Goal: Task Accomplishment & Management: Manage account settings

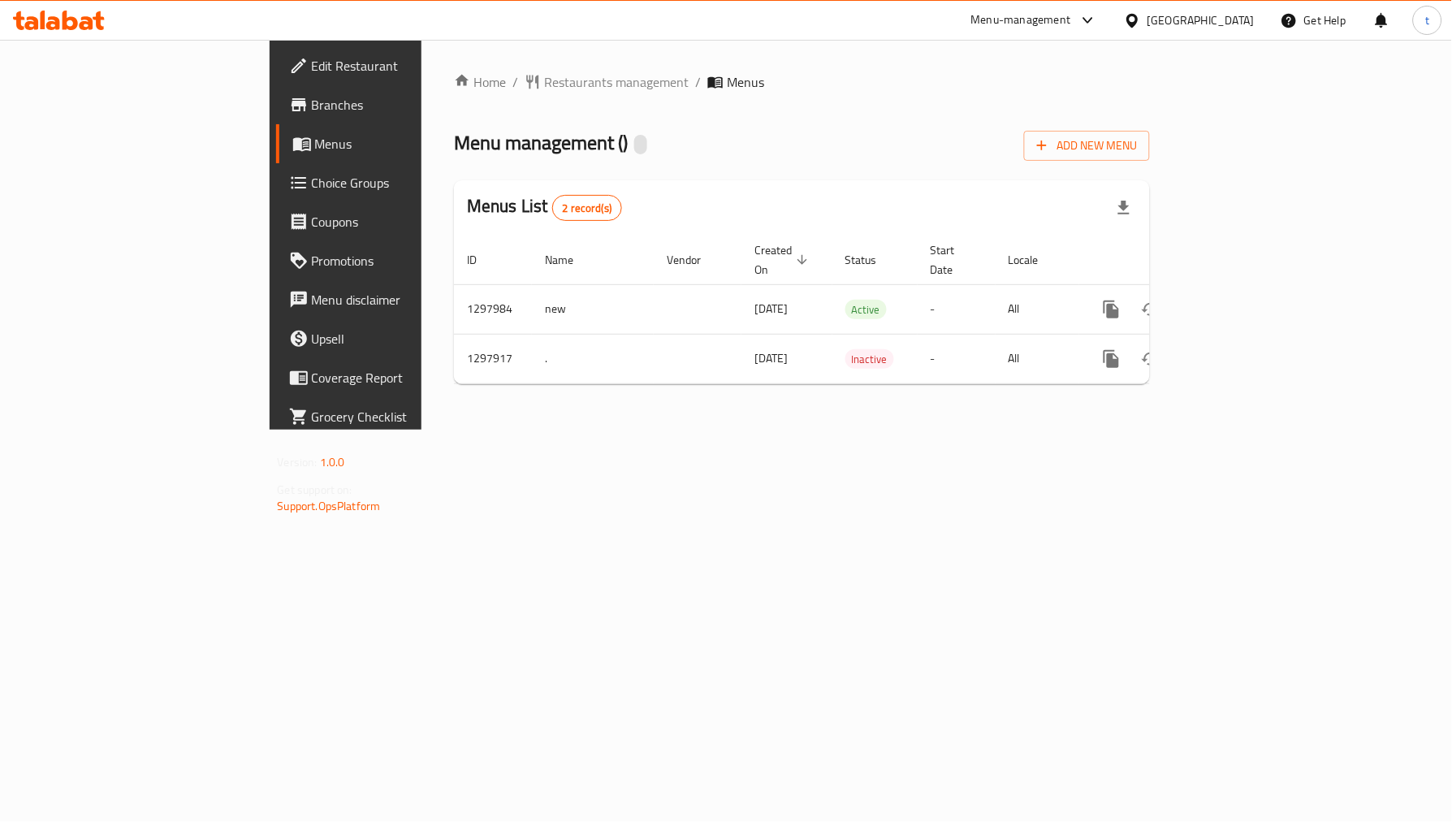
click at [312, 190] on span "Choice Groups" at bounding box center [406, 182] width 188 height 19
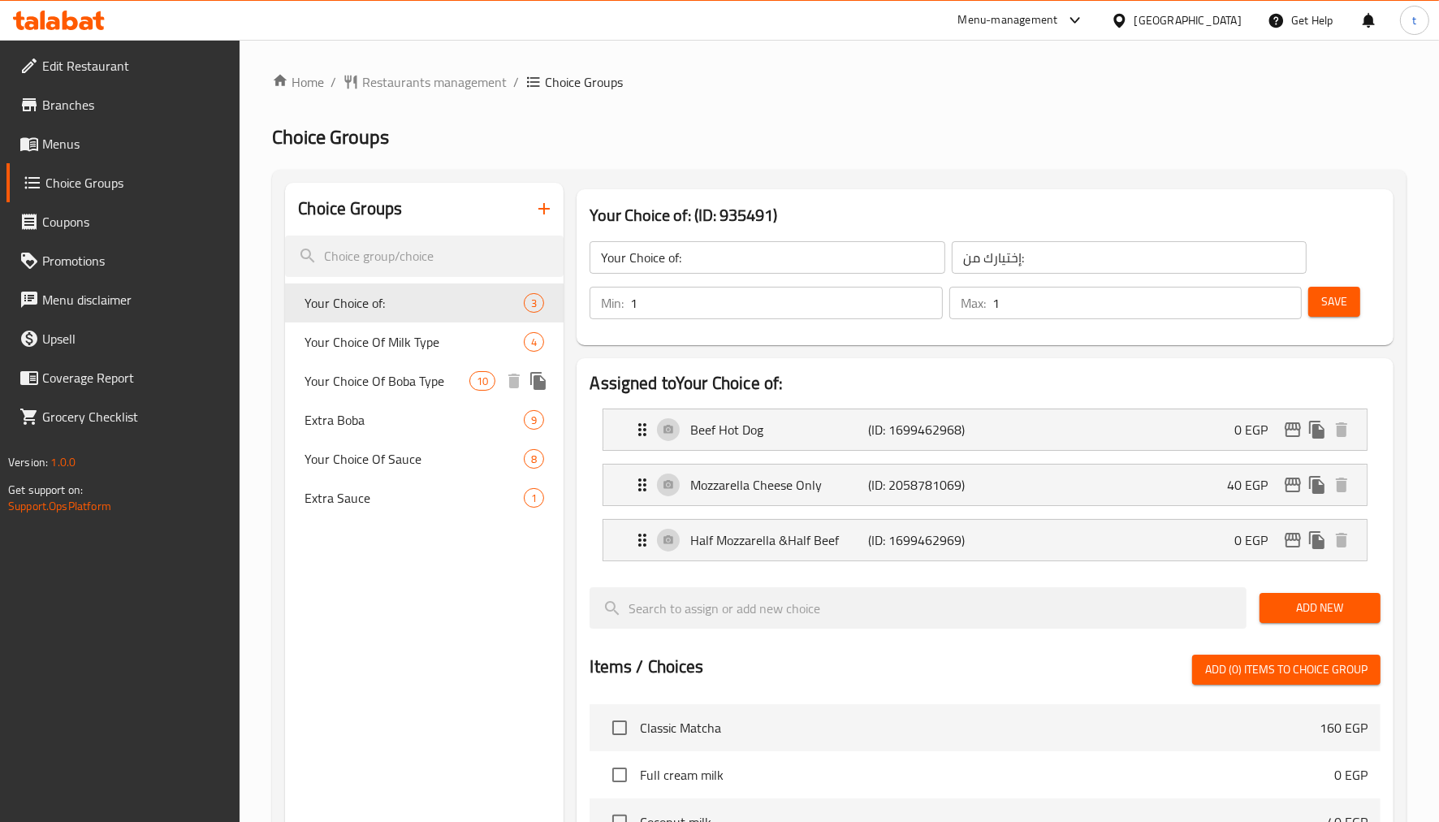
click at [417, 368] on div "Your Choice Of Boba Type 10" at bounding box center [424, 380] width 279 height 39
type input "Your Choice Of Boba Type"
type input "بوبا"
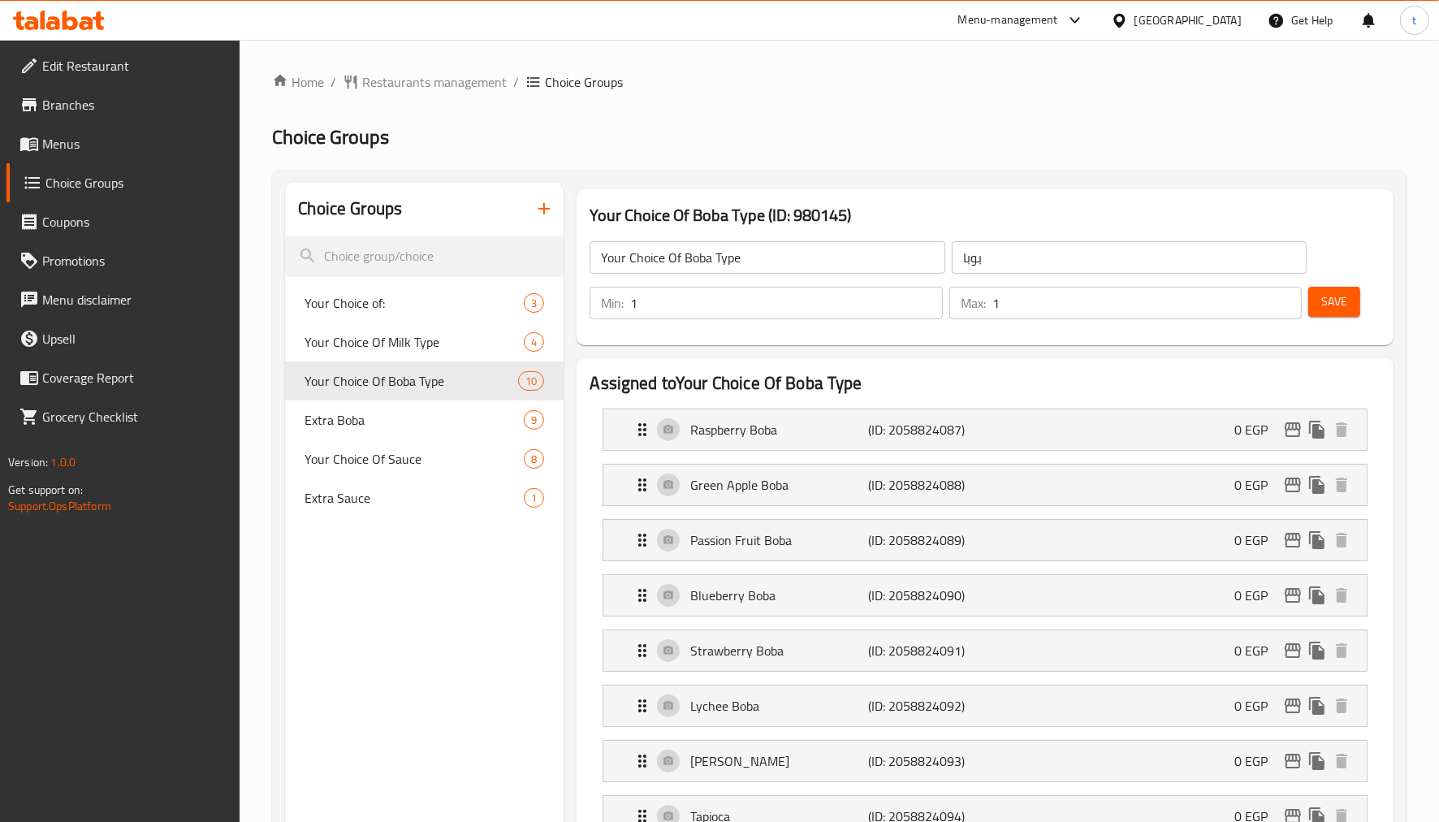
drag, startPoint x: 385, startPoint y: 420, endPoint x: 838, endPoint y: 273, distance: 476.5
click at [385, 419] on span "Extra Boba" at bounding box center [390, 419] width 171 height 19
type input "Extra Boba"
type input "اكسترا بوبا"
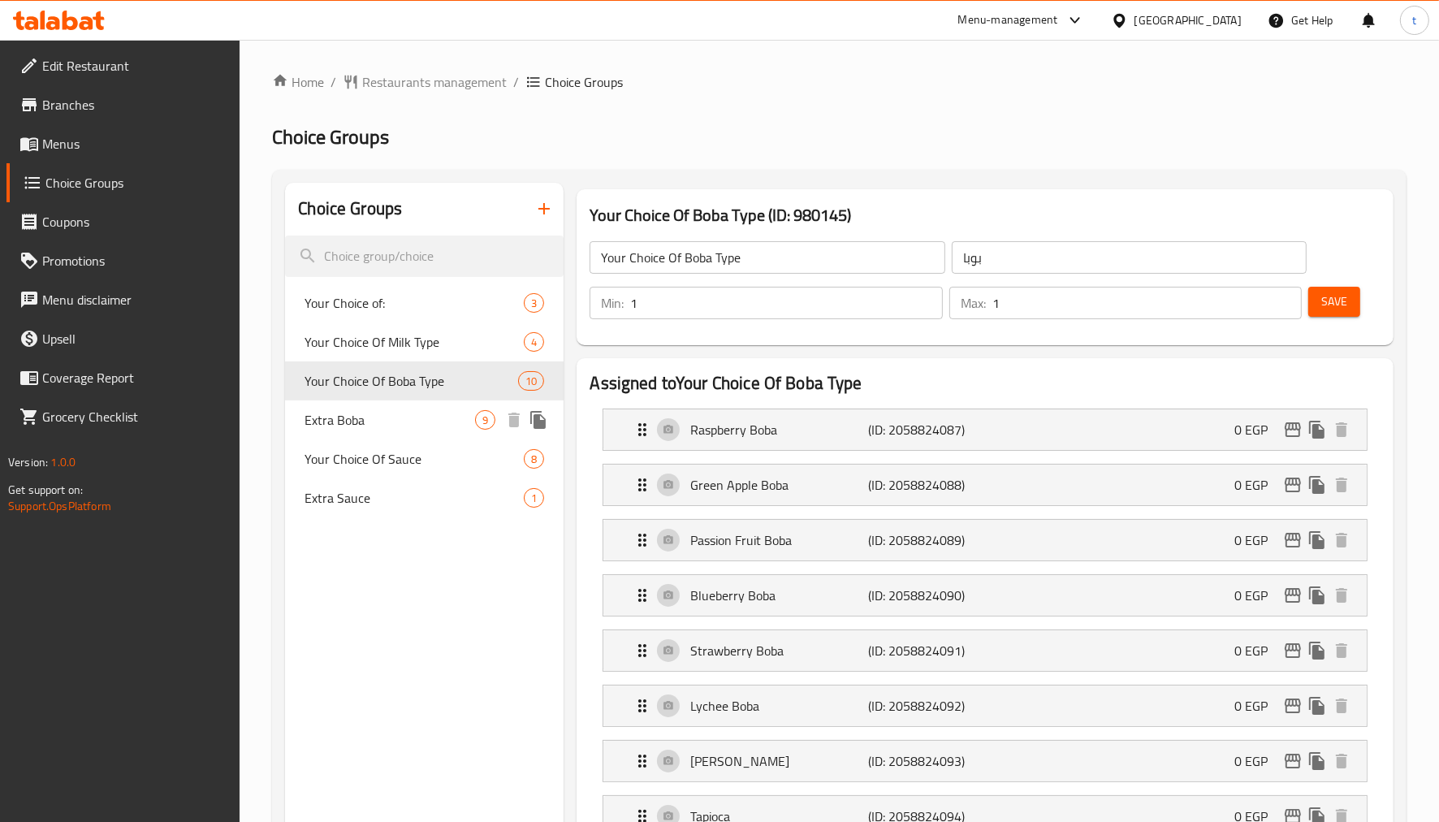
type input "0"
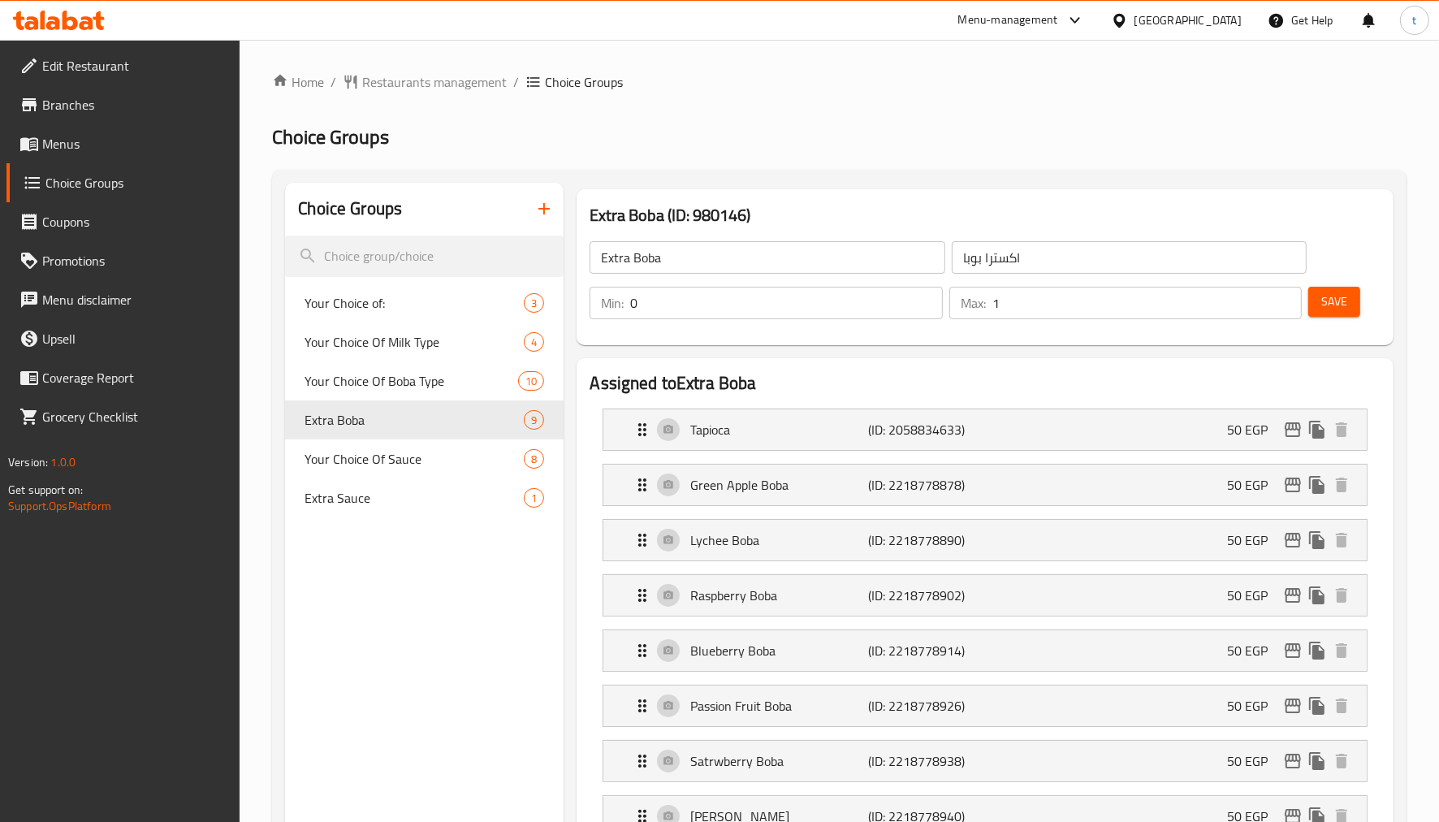
click at [1088, 85] on ol "Home / Restaurants management / Choice Groups" at bounding box center [839, 81] width 1135 height 19
click at [452, 88] on span "Restaurants management" at bounding box center [434, 81] width 145 height 19
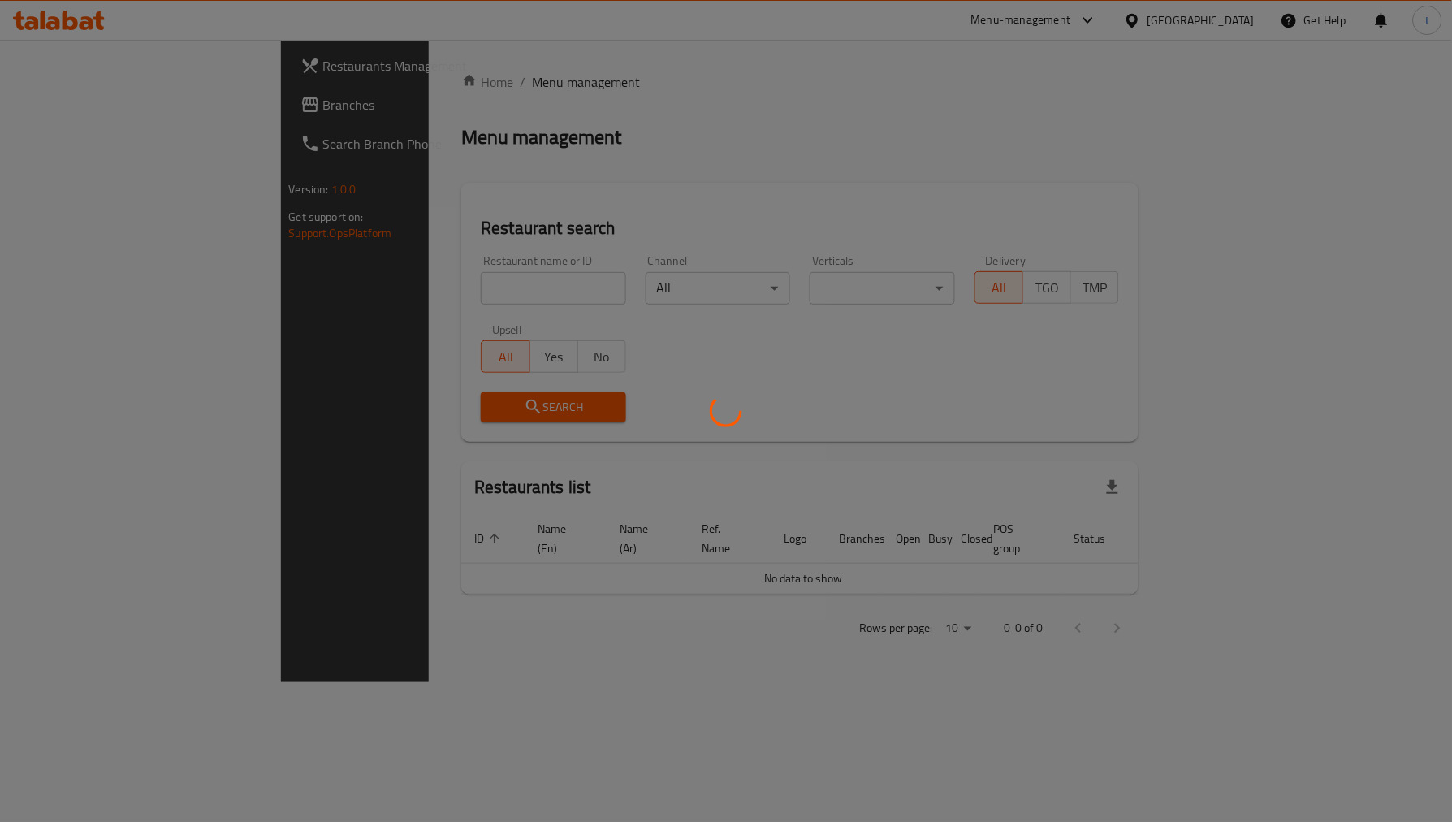
click at [87, 104] on div at bounding box center [726, 411] width 1452 height 822
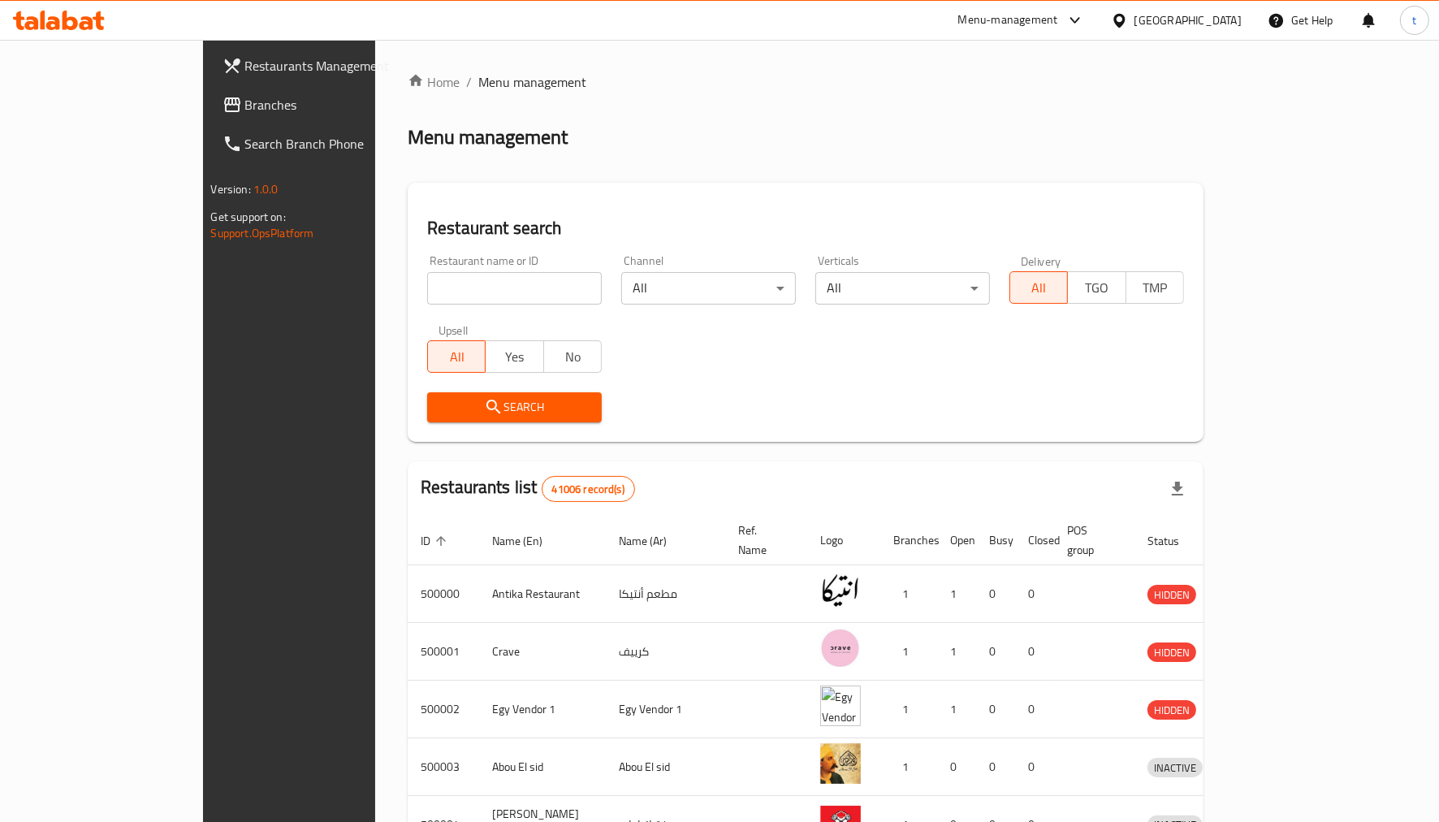
click at [203, 104] on div "Restaurants Management Branches Search Branch Phone Version: 1.0.0 Get support …" at bounding box center [719, 635] width 1033 height 1190
click at [245, 104] on span "Branches" at bounding box center [337, 104] width 185 height 19
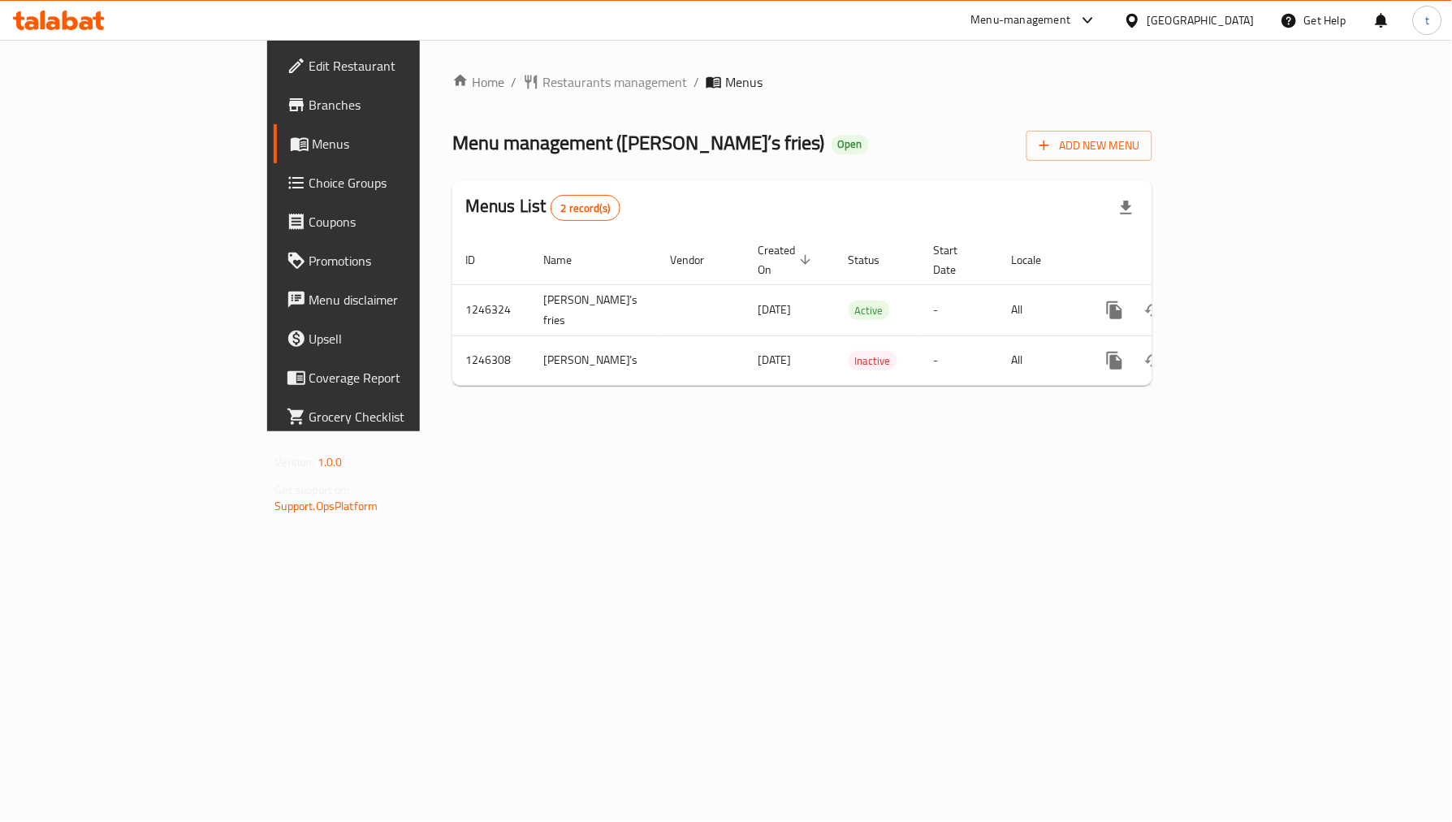
click at [309, 188] on span "Choice Groups" at bounding box center [403, 182] width 188 height 19
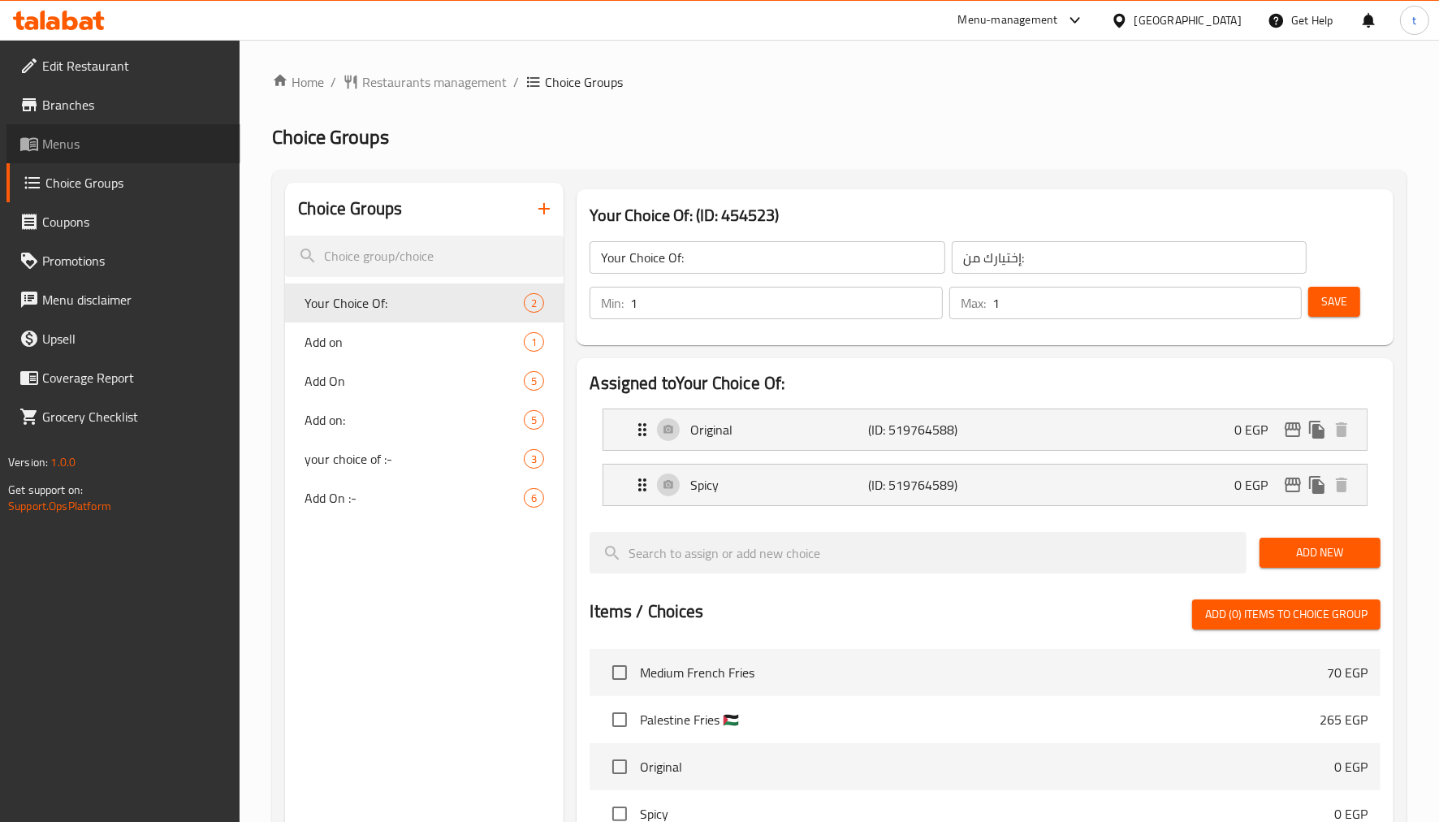
click at [106, 132] on link "Menus" at bounding box center [123, 143] width 234 height 39
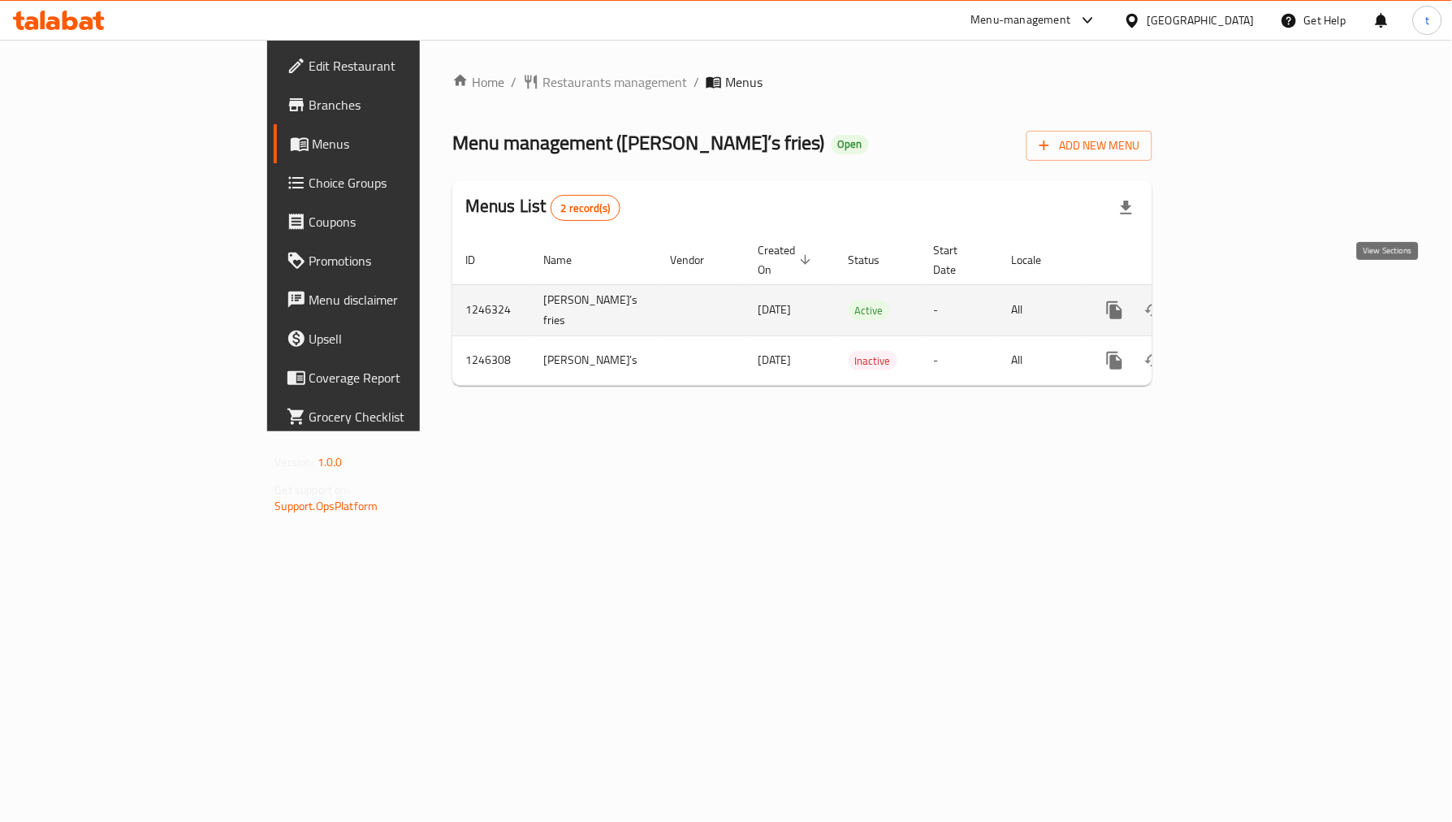
click at [1242, 301] on icon "enhanced table" at bounding box center [1231, 310] width 19 height 19
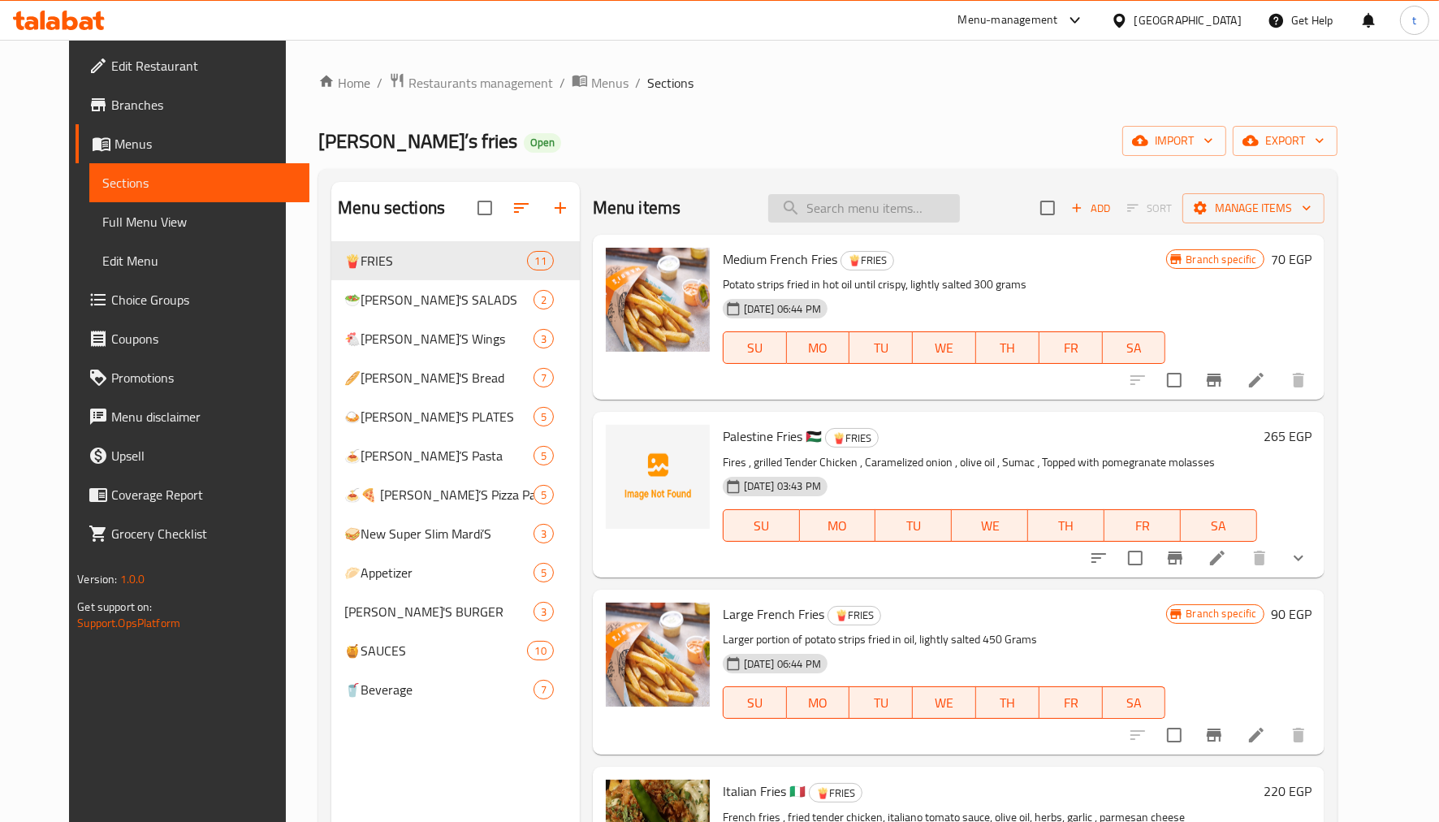
click at [919, 214] on input "search" at bounding box center [864, 208] width 192 height 28
paste input "Chicken Fajita Plate"
click at [919, 214] on input "Chicken Fajita Plate" at bounding box center [864, 208] width 192 height 28
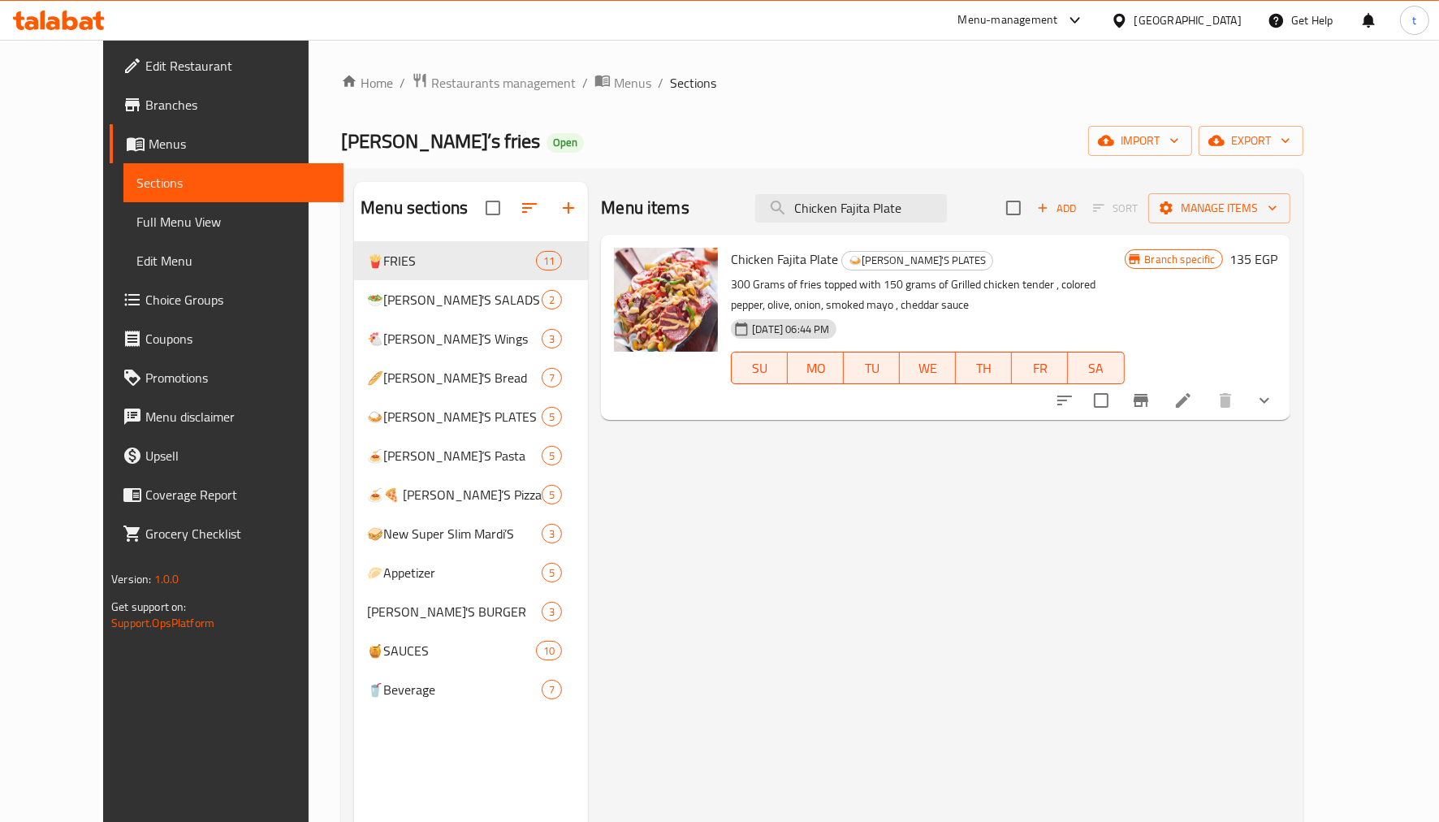
type input "Chicken Fajita Plate"
click at [1206, 394] on li at bounding box center [1183, 400] width 45 height 29
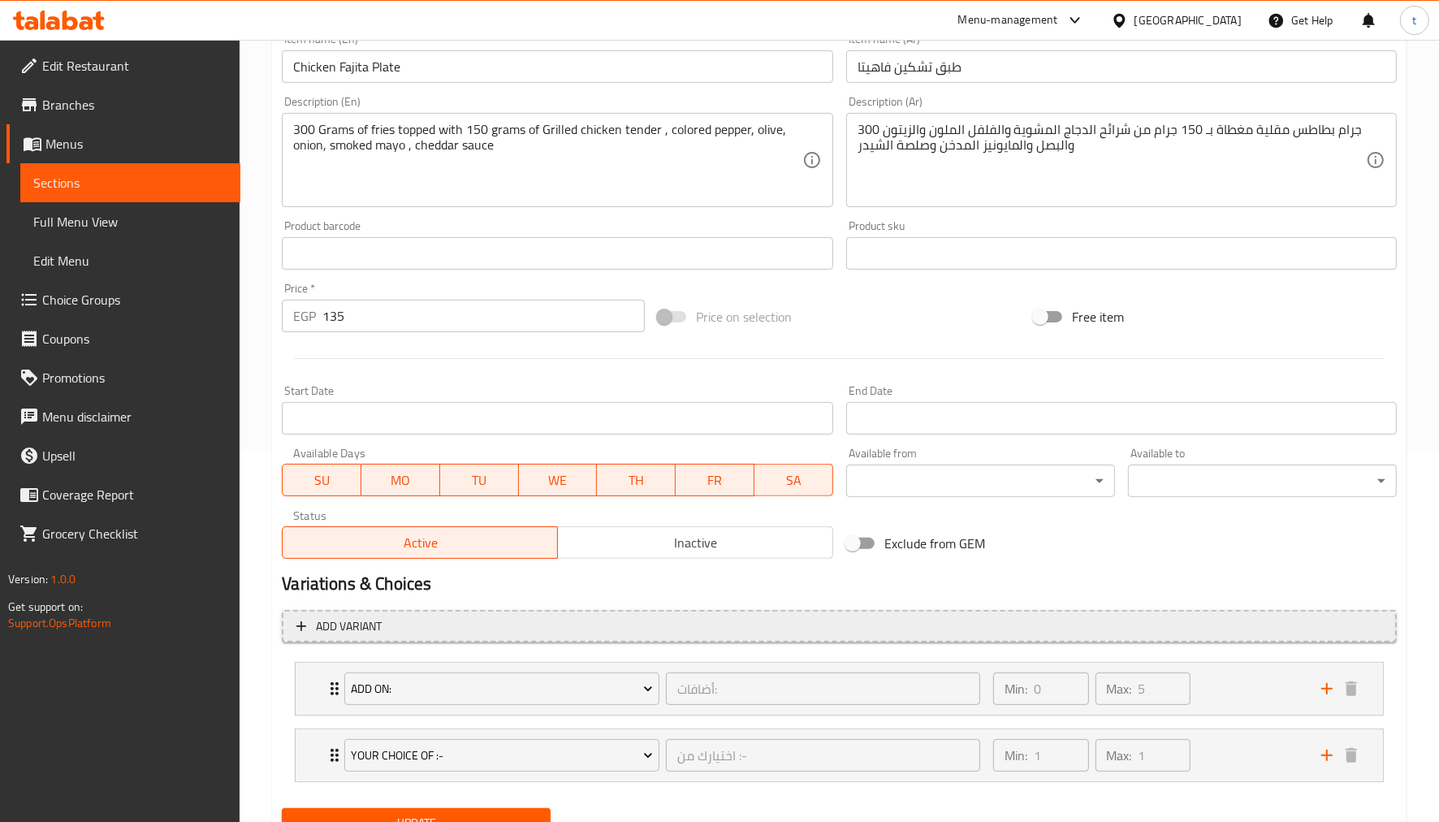
scroll to position [441, 0]
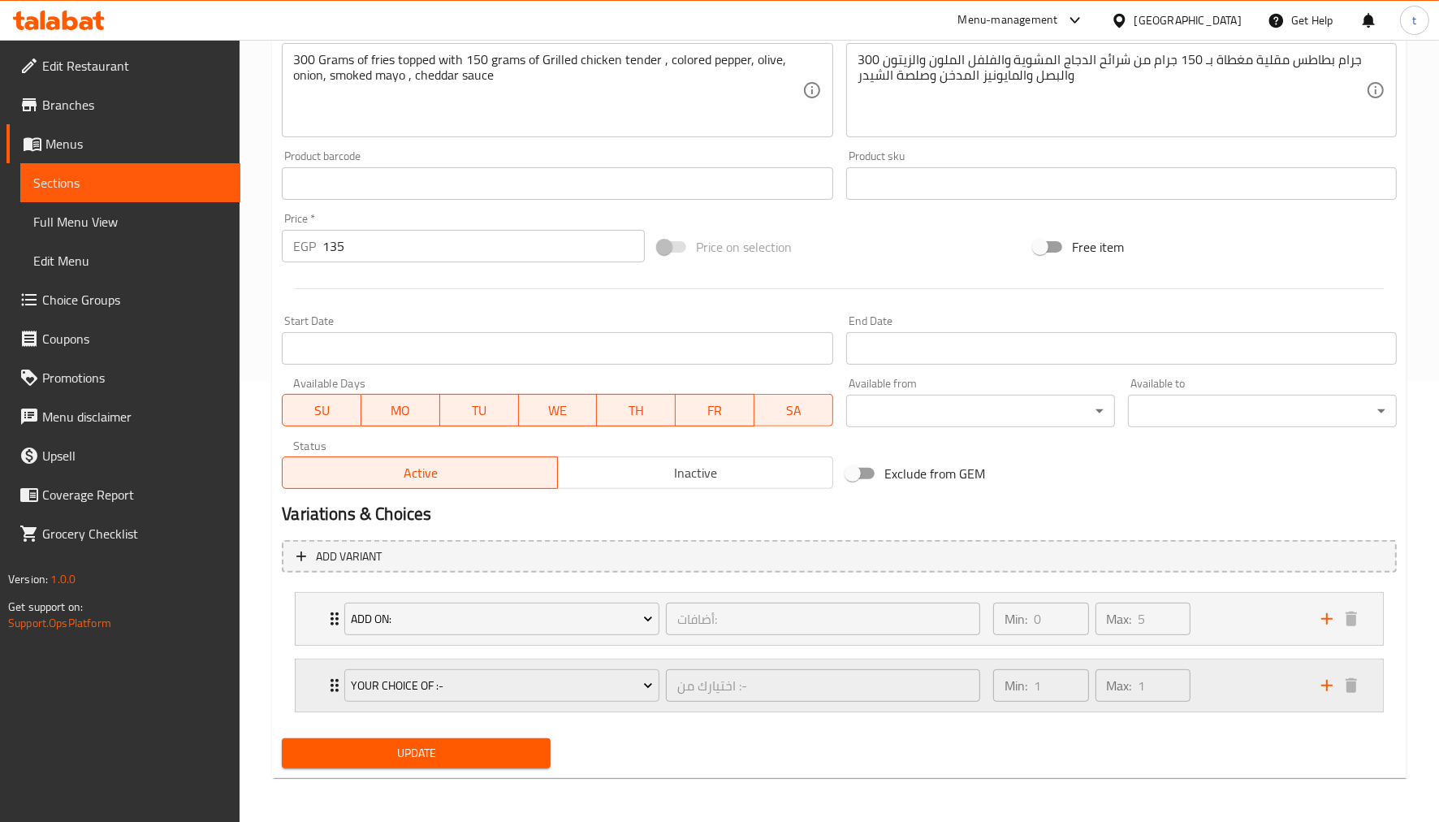
click at [1223, 686] on div "Min: 1 ​ Max: 1 ​" at bounding box center [1148, 686] width 328 height 52
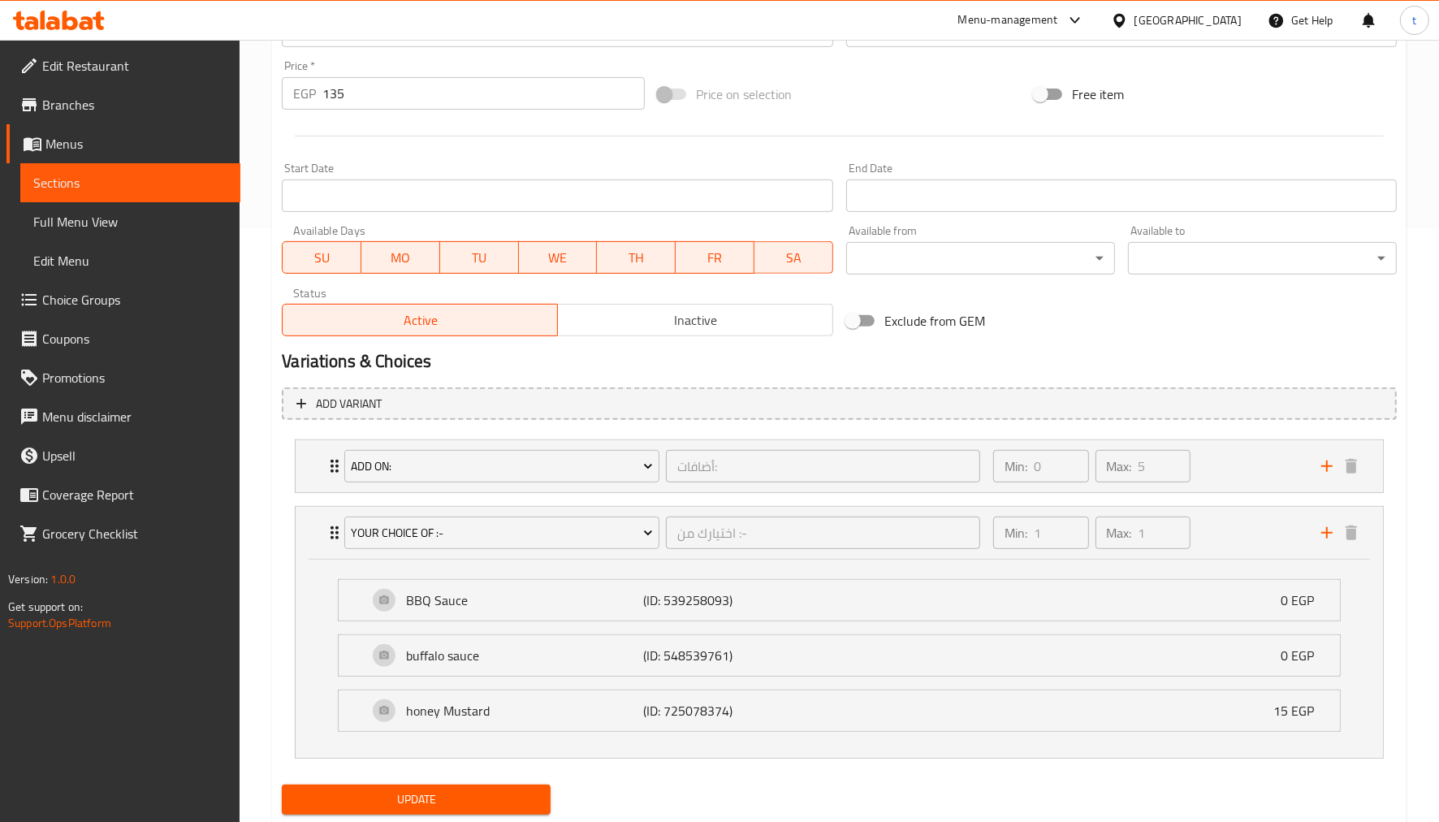
scroll to position [550, 0]
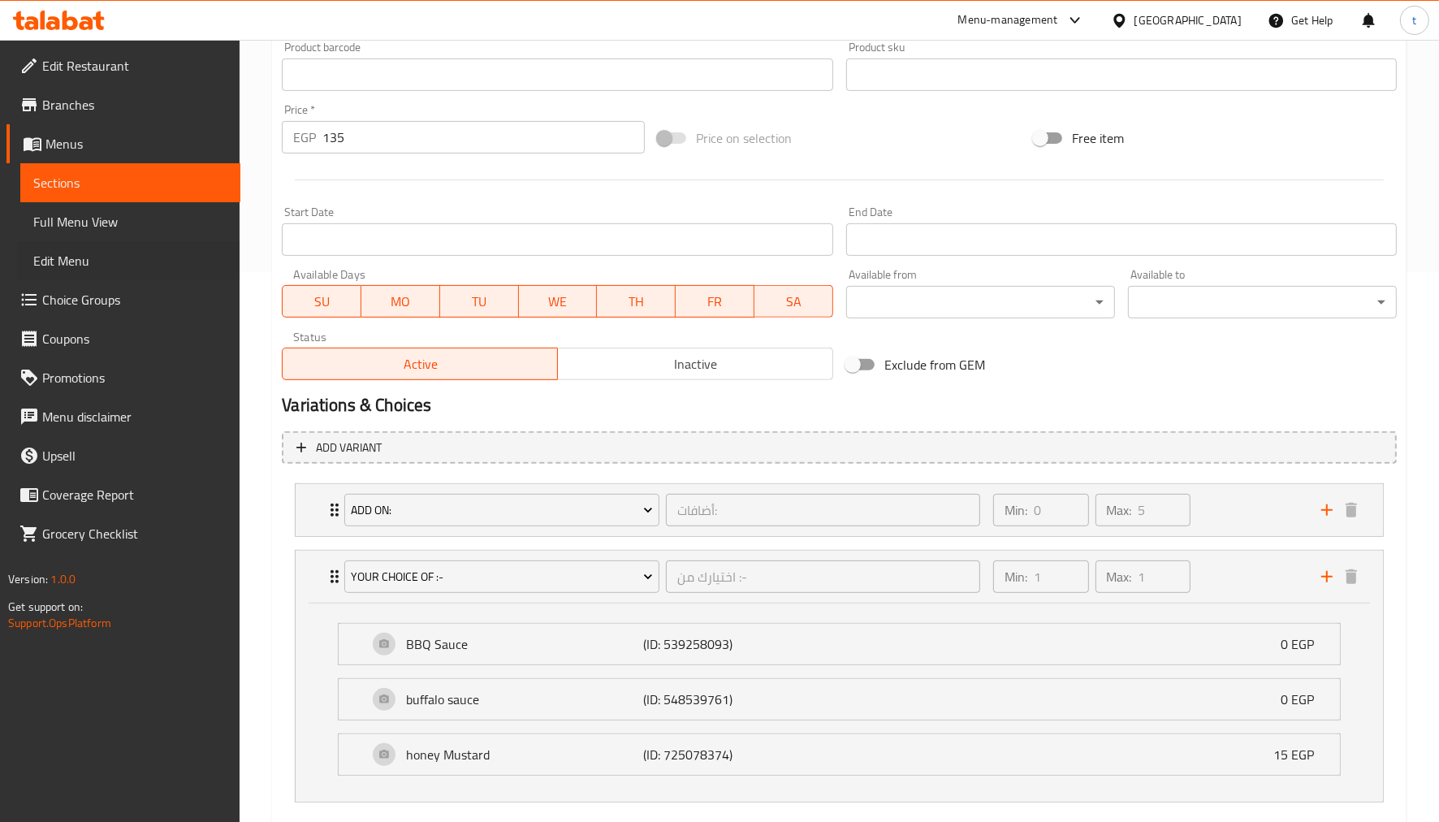
drag, startPoint x: 18, startPoint y: 241, endPoint x: -157, endPoint y: 52, distance: 257.5
